Goal: Navigation & Orientation: Understand site structure

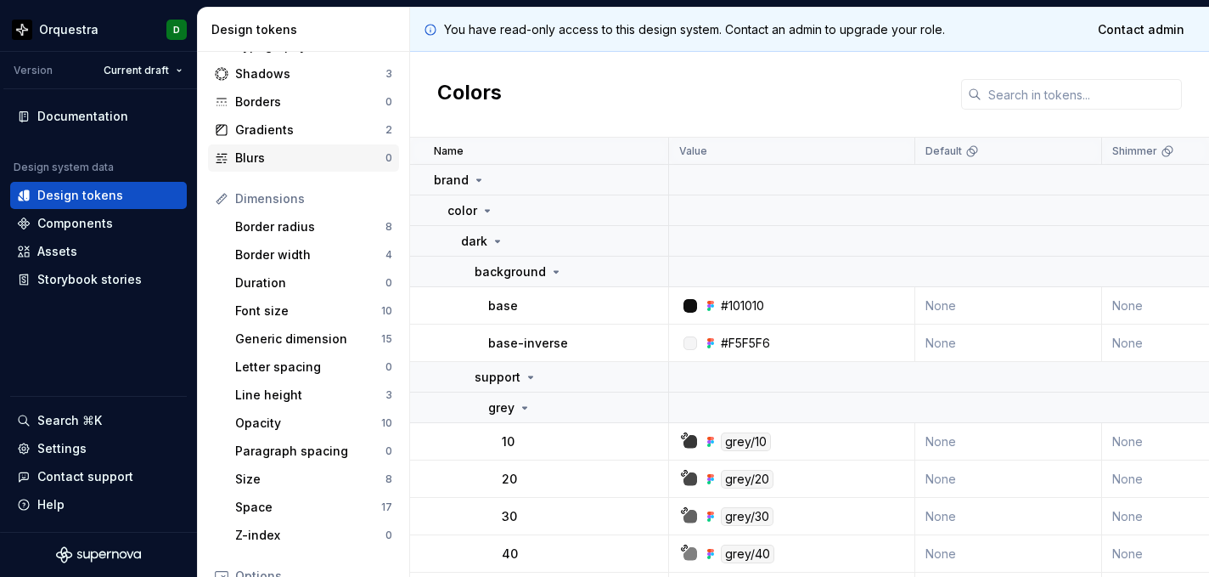
scroll to position [96, 0]
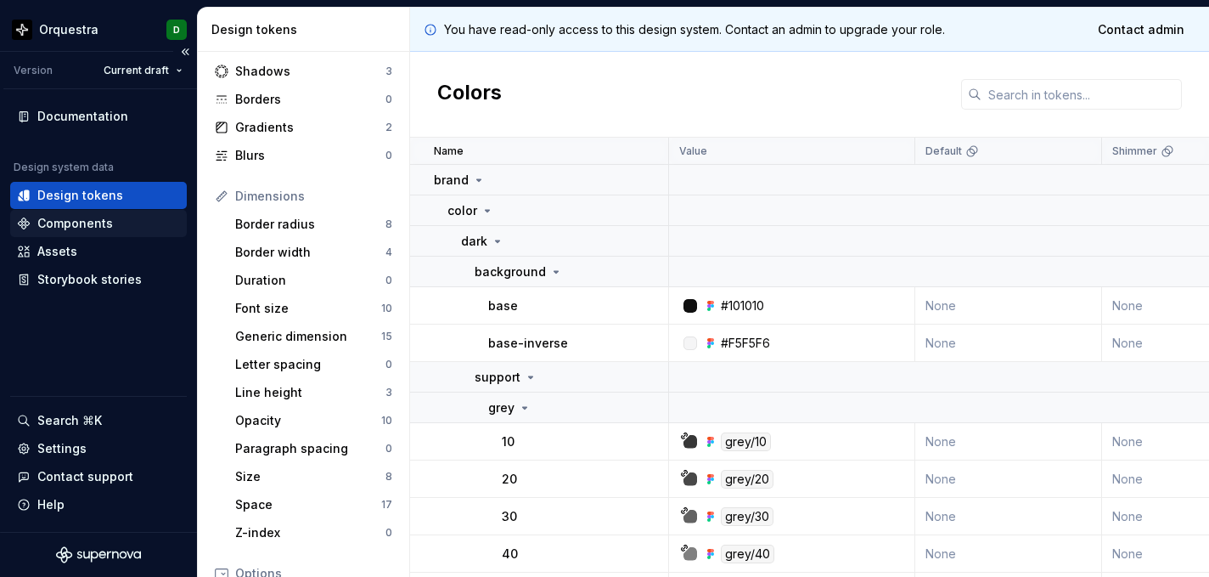
click at [99, 219] on div "Components" at bounding box center [75, 223] width 76 height 17
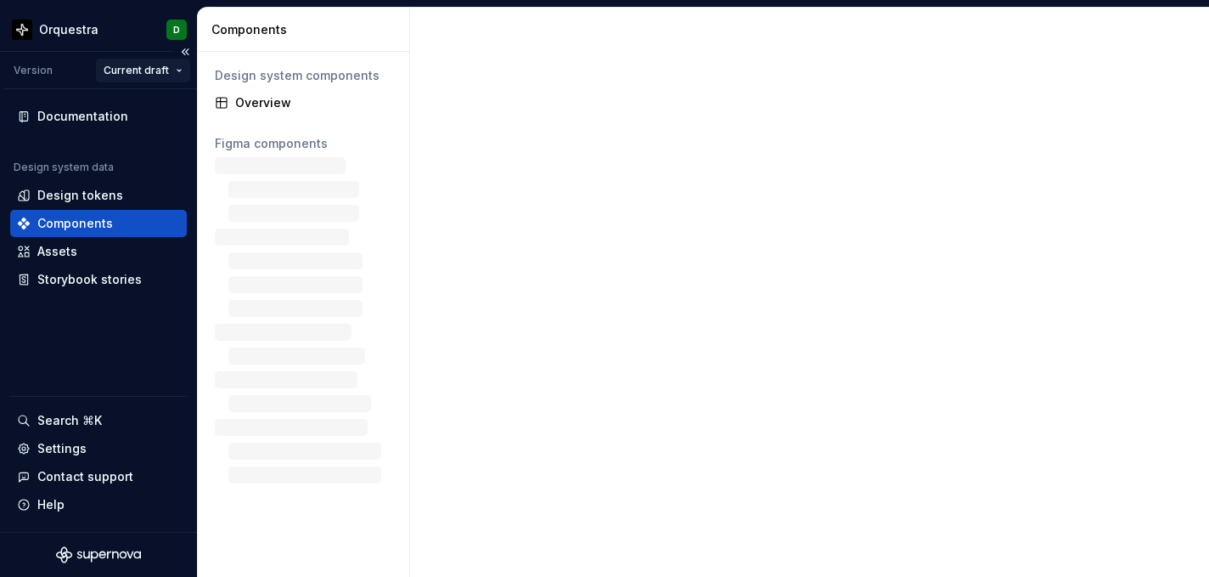
click at [131, 69] on html "Orquestra D Version Current draft Documentation Design system data Design token…" at bounding box center [604, 288] width 1209 height 577
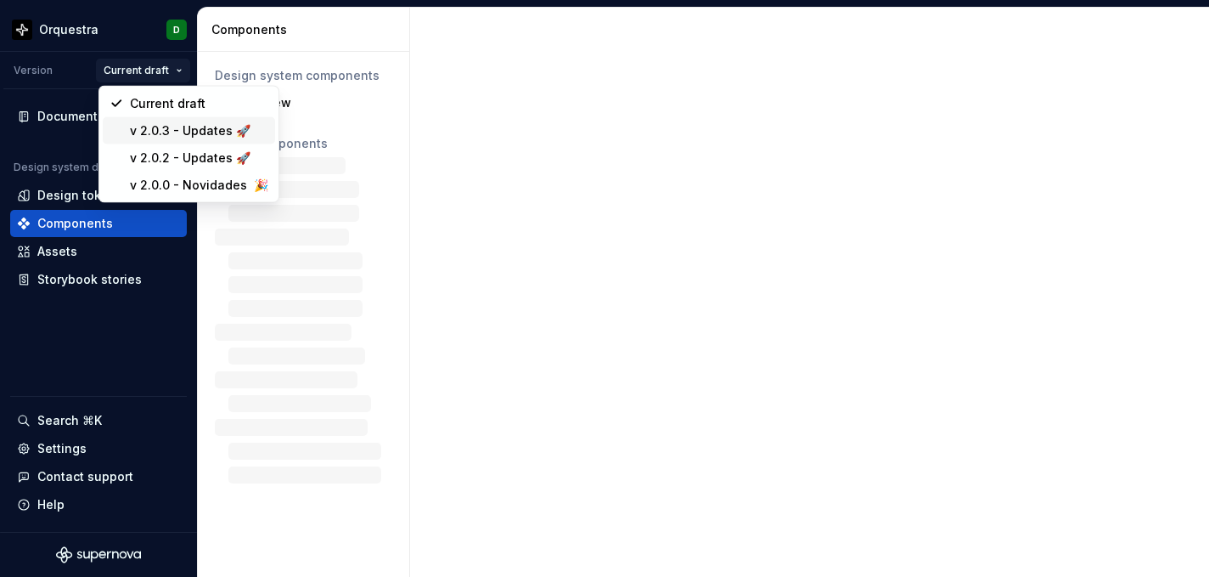
click at [152, 119] on div "v 2.0.3 - Updates 🚀" at bounding box center [189, 130] width 172 height 27
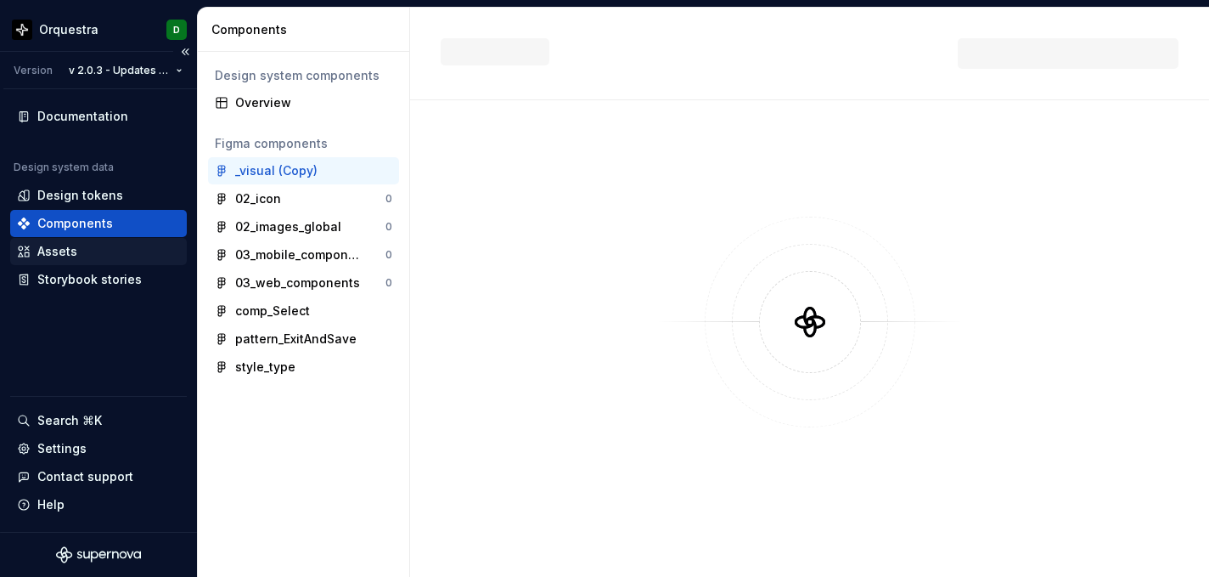
click at [65, 246] on div "Assets" at bounding box center [57, 251] width 40 height 17
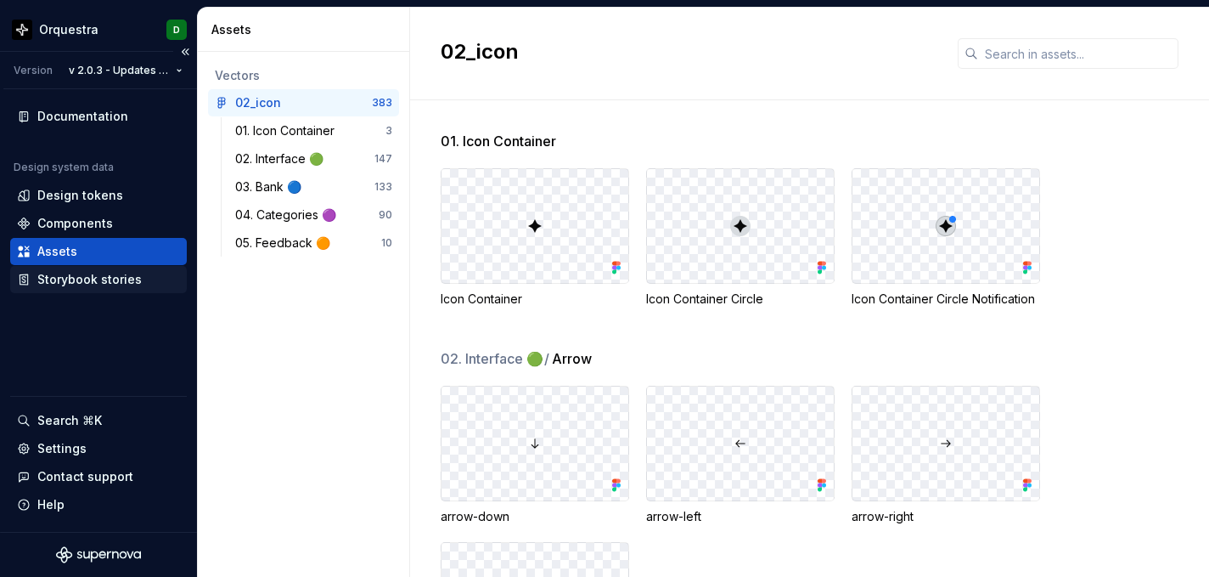
click at [65, 277] on div "Storybook stories" at bounding box center [89, 279] width 104 height 17
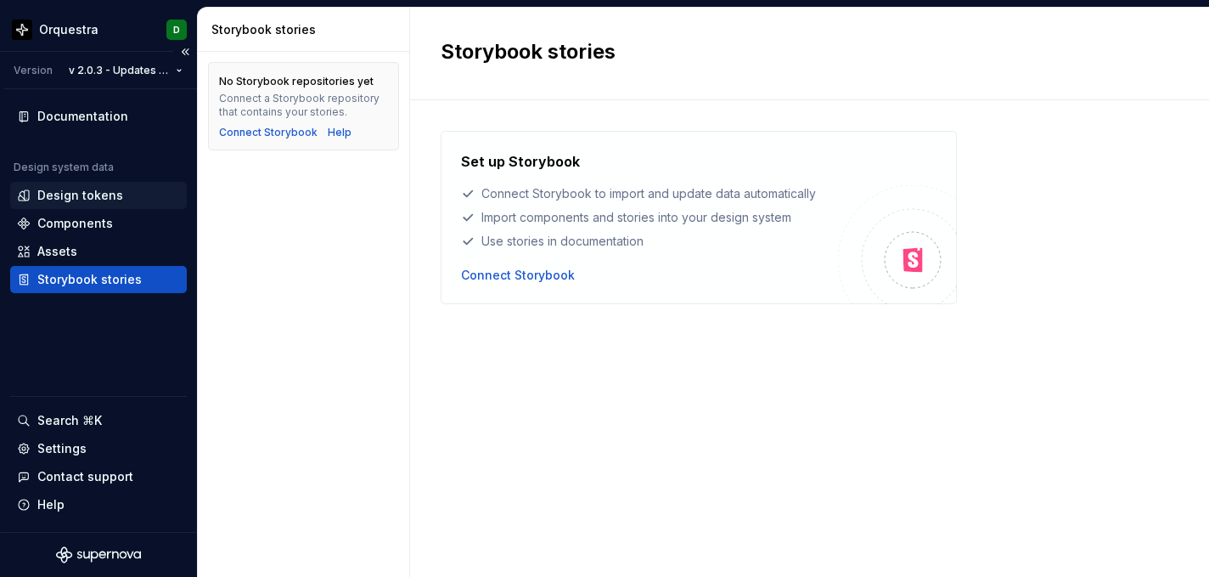
click at [65, 190] on div "Design tokens" at bounding box center [80, 195] width 86 height 17
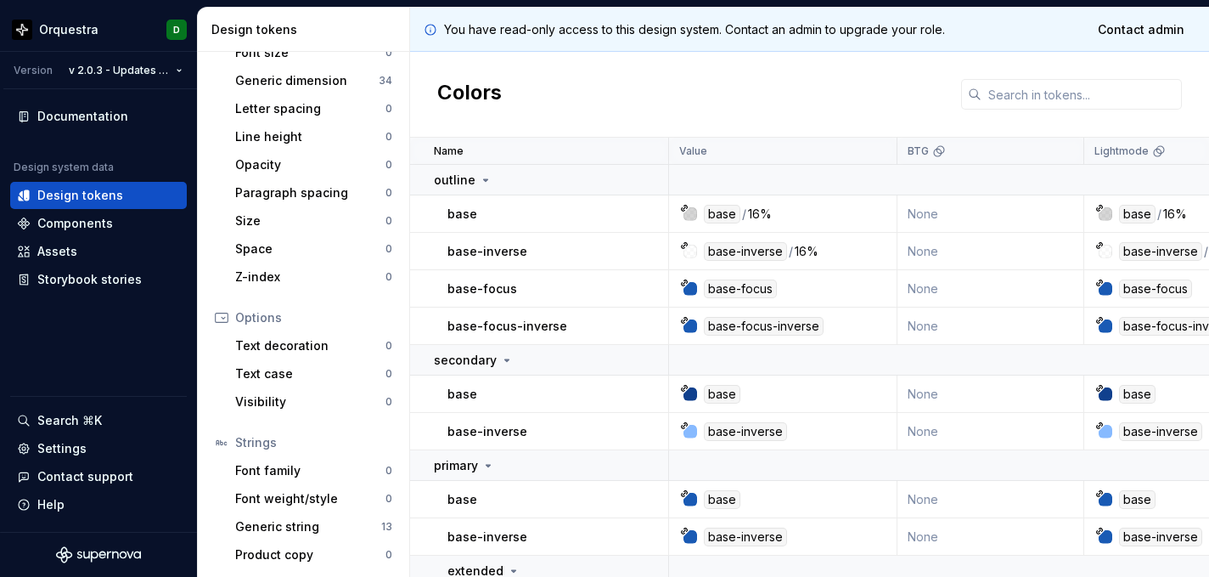
scroll to position [353, 0]
click at [101, 120] on div "Documentation" at bounding box center [82, 116] width 91 height 17
